Goal: Information Seeking & Learning: Understand process/instructions

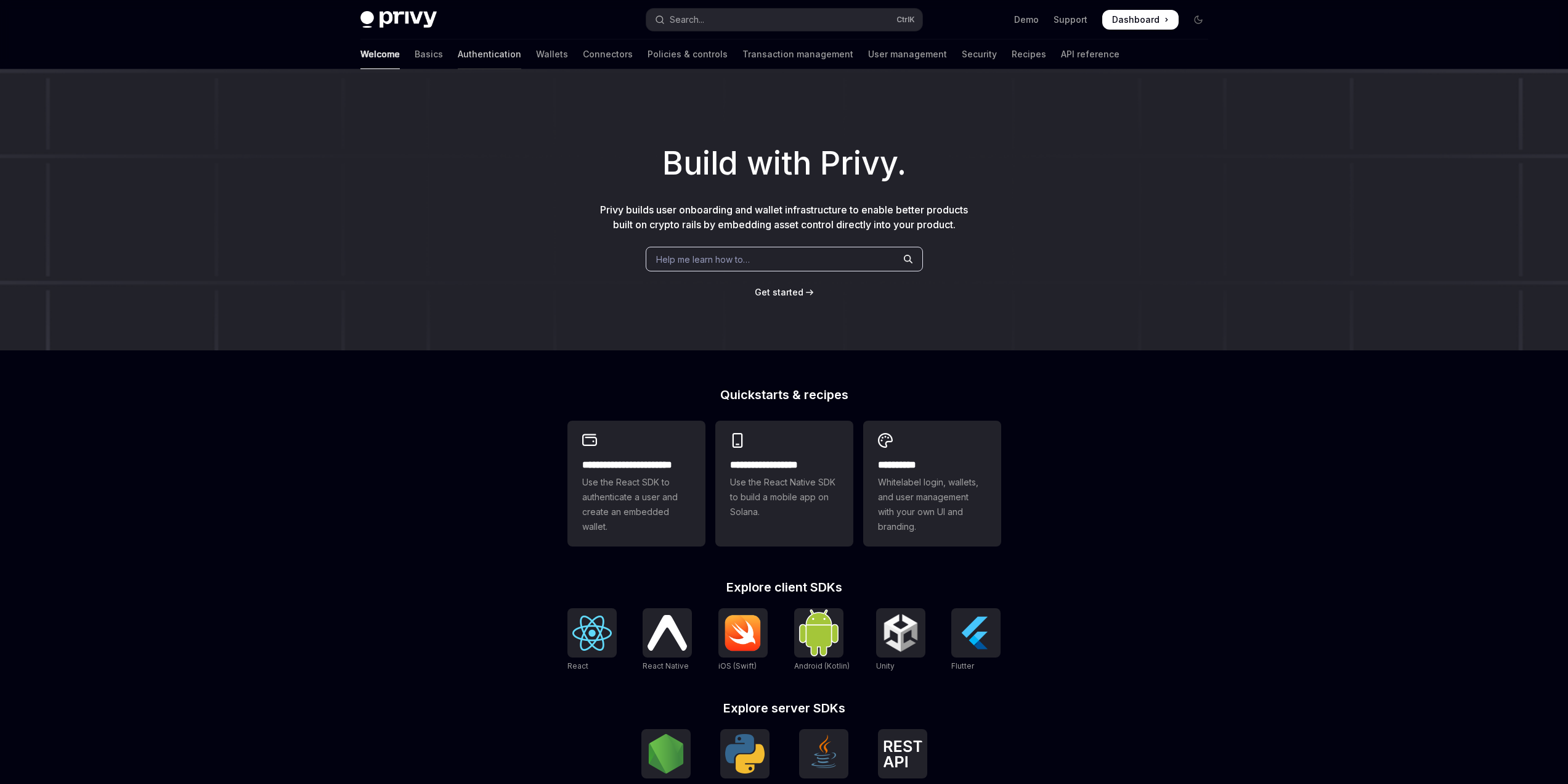
click at [458, 56] on link "Authentication" at bounding box center [489, 54] width 63 height 30
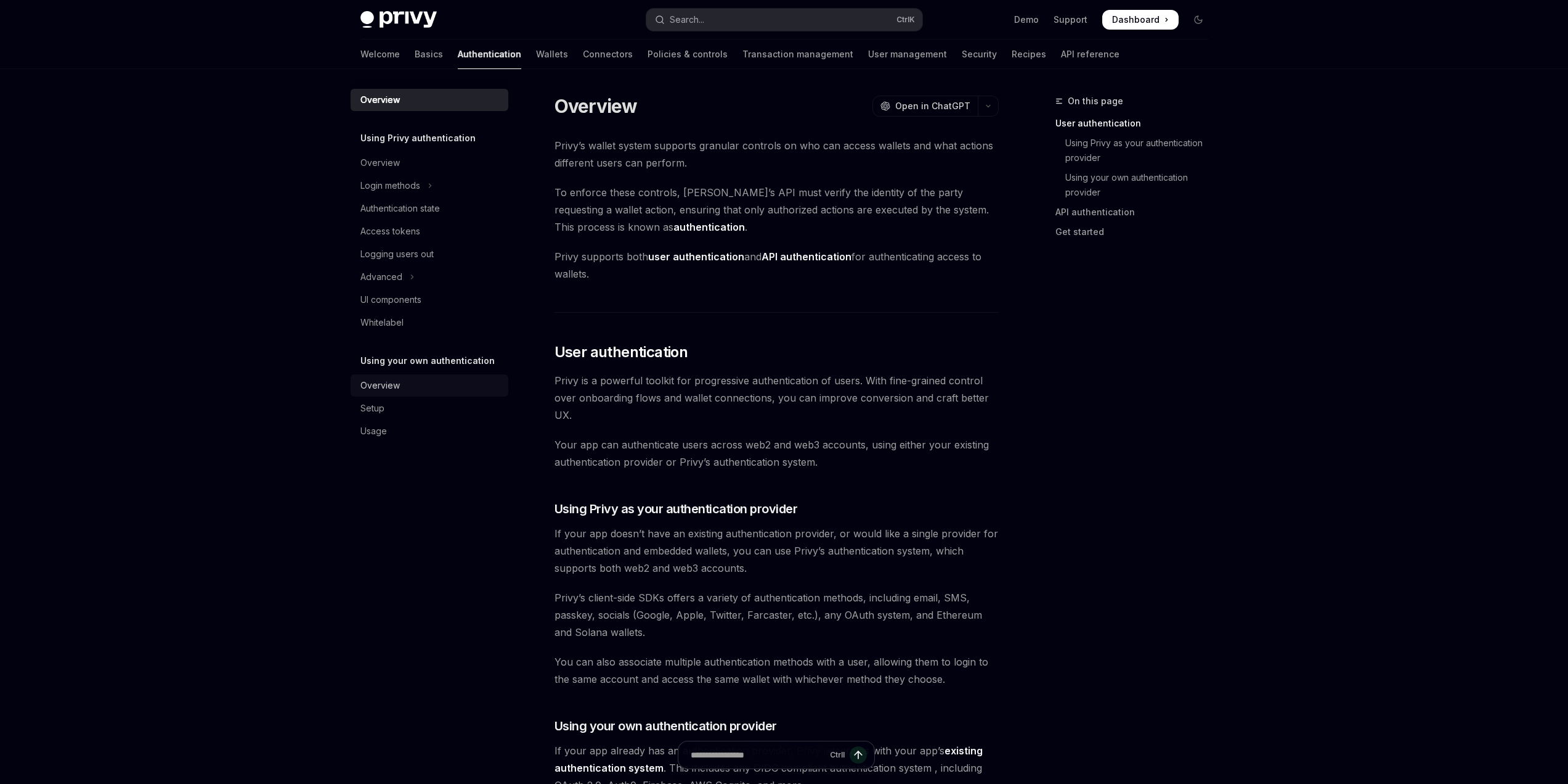
click at [391, 389] on div "Overview" at bounding box center [380, 385] width 40 height 15
type textarea "*"
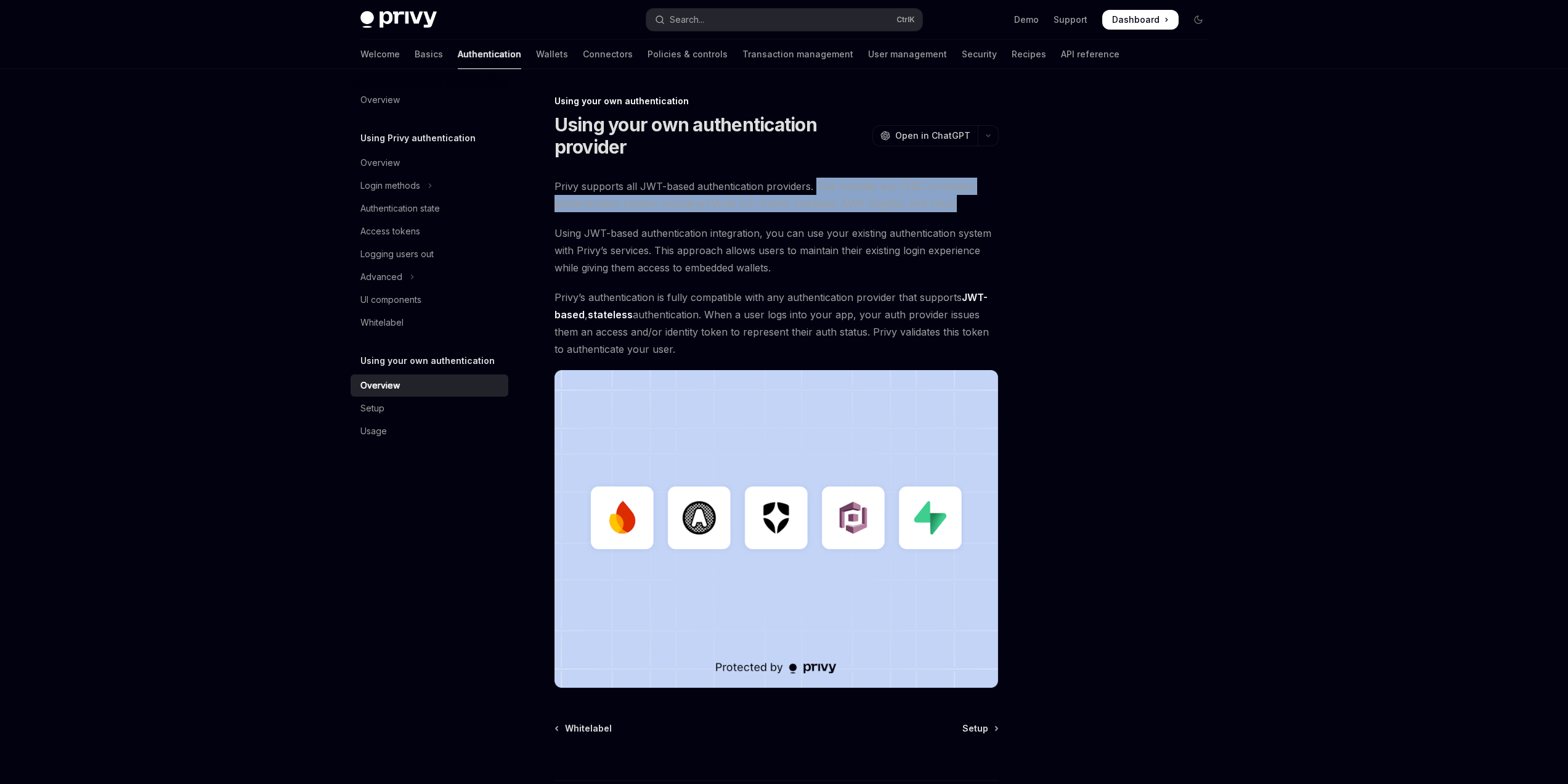
drag, startPoint x: 812, startPoint y: 185, endPoint x: 968, endPoint y: 201, distance: 156.8
click at [968, 201] on span "Privy supports all JWT-based authentication providers. This includes any OIDC c…" at bounding box center [776, 195] width 444 height 35
copy span "This includes any OIDC compliant authentication system, including OAuth 2.0, Au…"
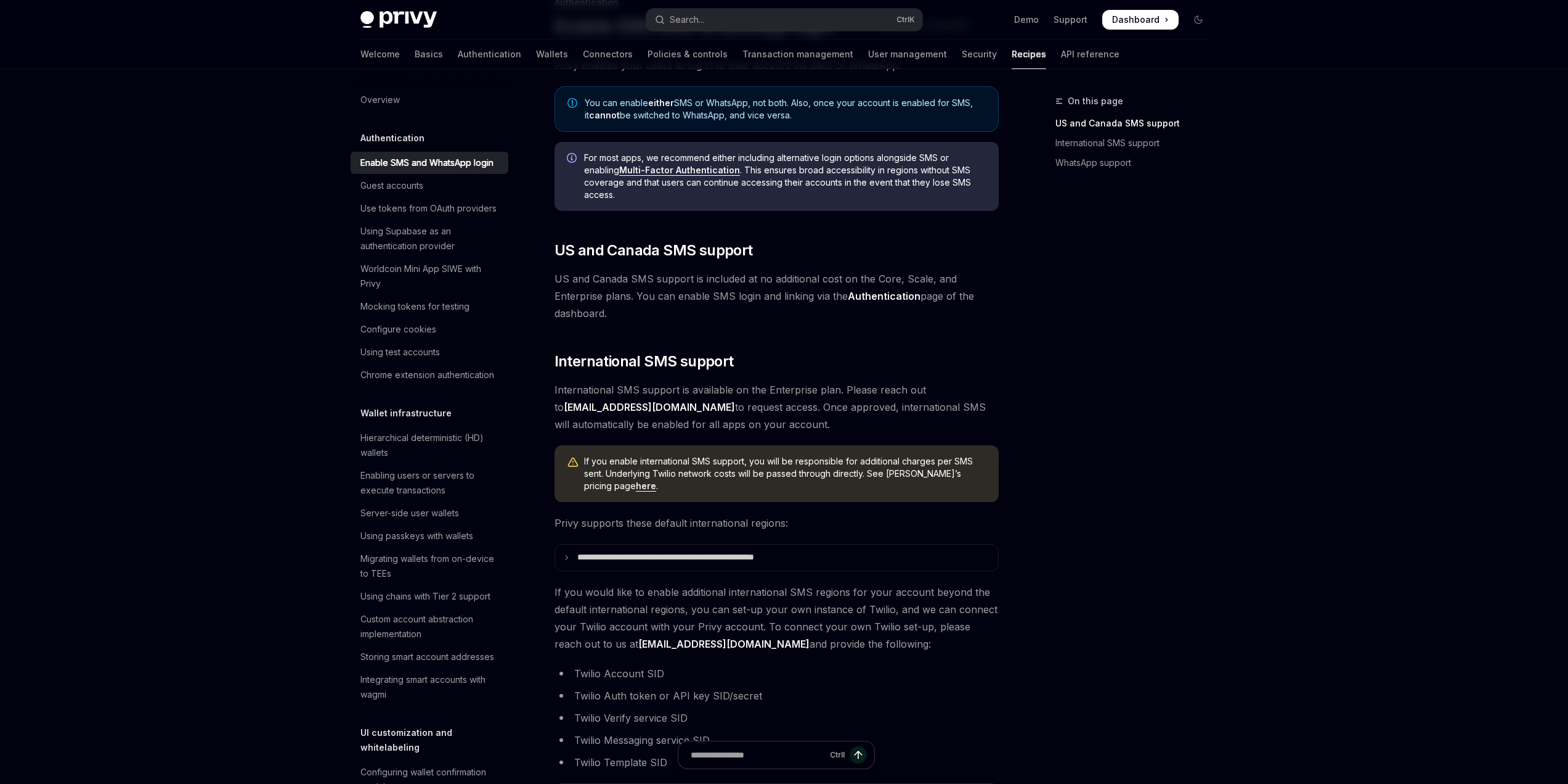
scroll to position [247, 0]
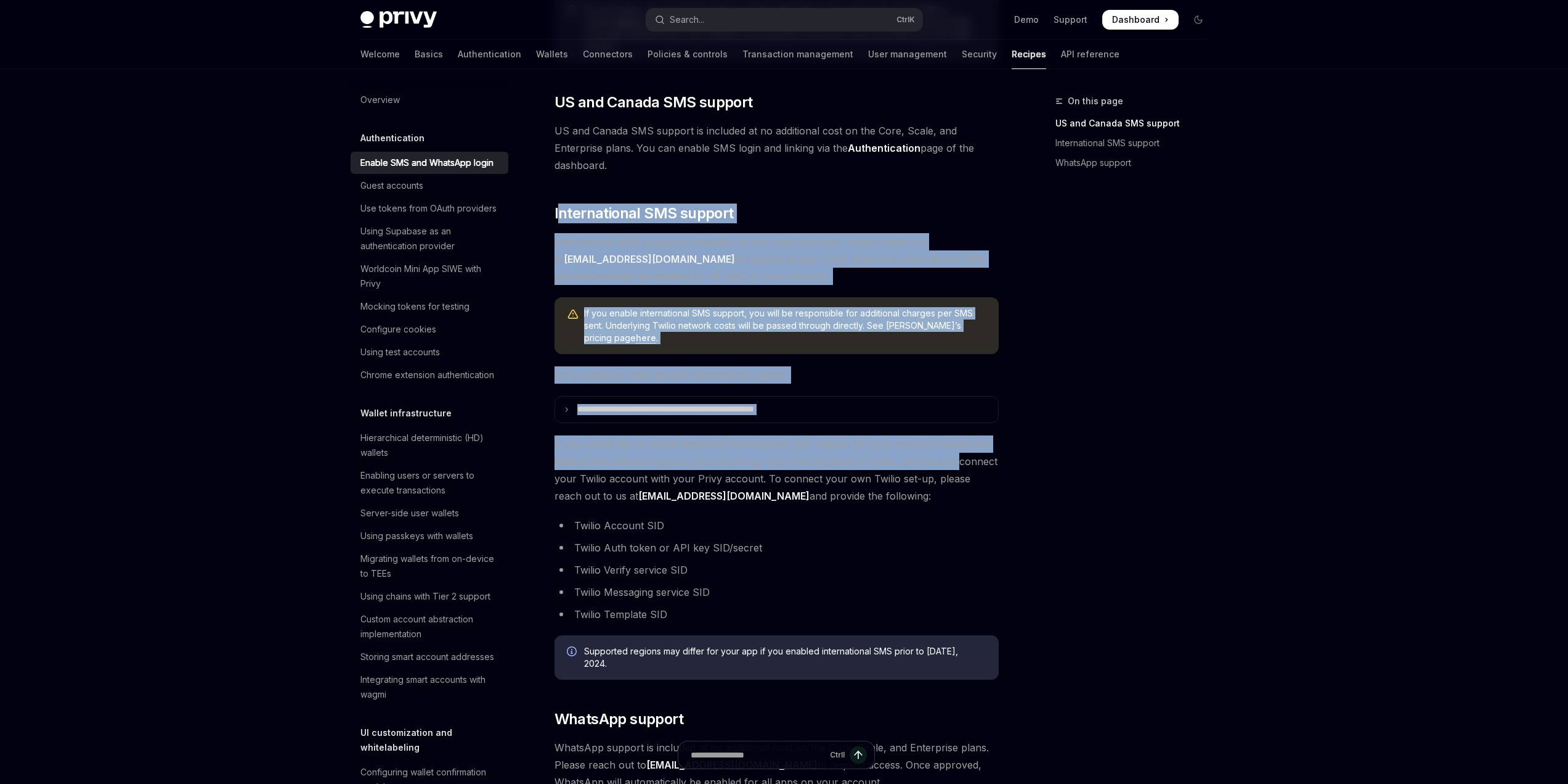
drag, startPoint x: 560, startPoint y: 202, endPoint x: 953, endPoint y: 454, distance: 466.9
click at [953, 454] on div "Privy enables your users to log in to their account via SMS or WhatsApp. You ca…" at bounding box center [776, 350] width 444 height 882
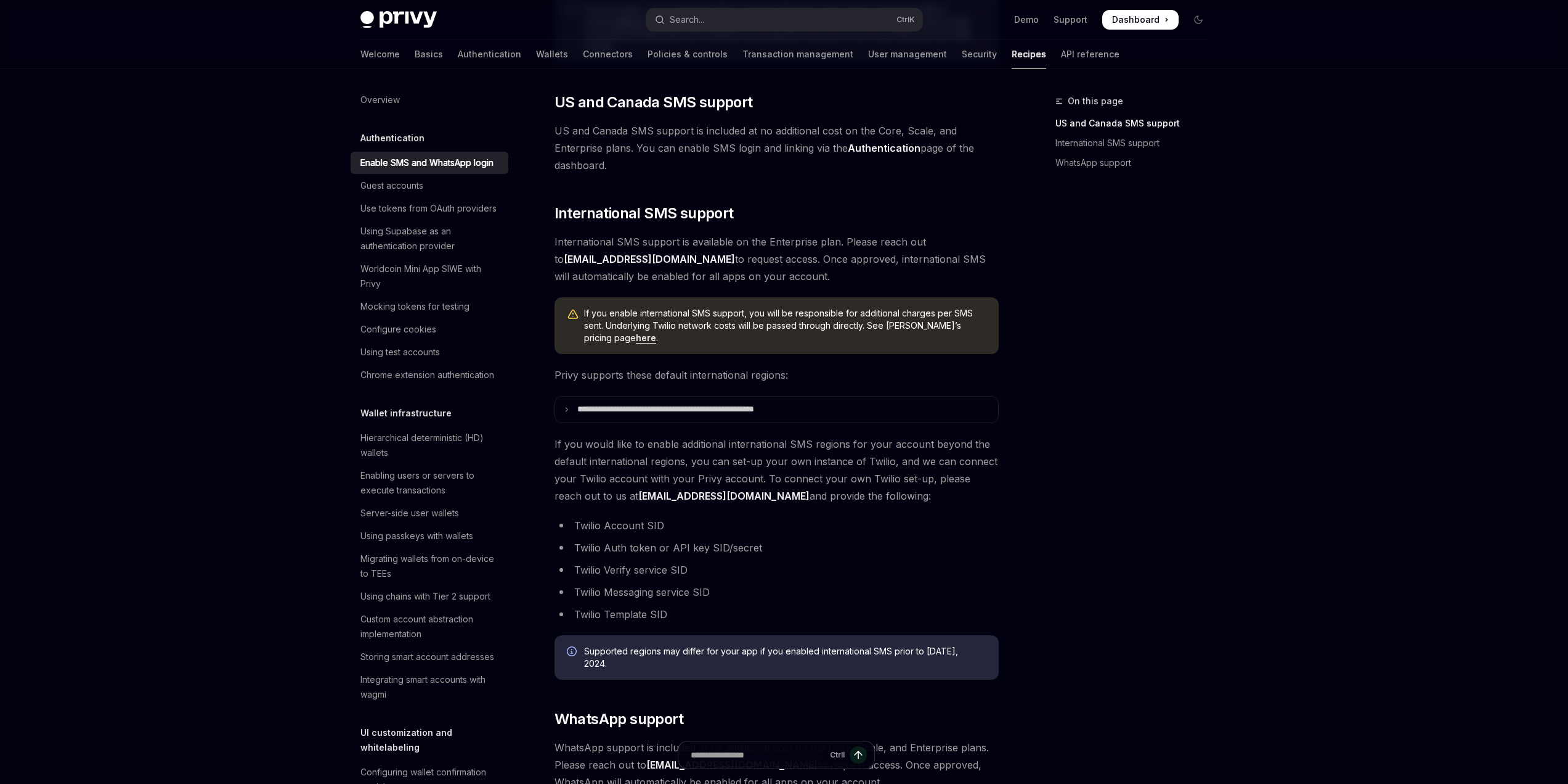
click at [949, 522] on li "Twilio Account SID" at bounding box center [776, 525] width 444 height 17
